Goal: Transaction & Acquisition: Register for event/course

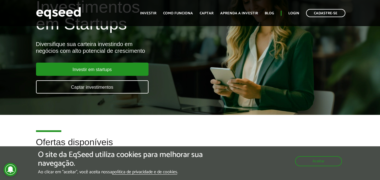
scroll to position [36, 0]
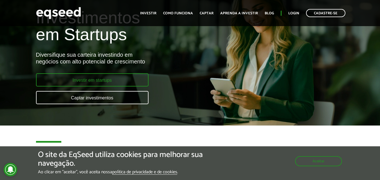
click at [94, 82] on link "Investir em startups" at bounding box center [92, 79] width 112 height 13
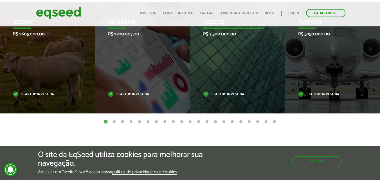
scroll to position [223, 0]
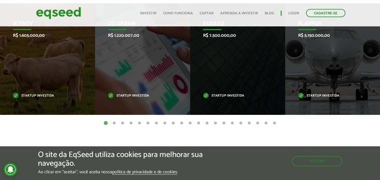
click at [113, 121] on button "2" at bounding box center [114, 124] width 6 height 6
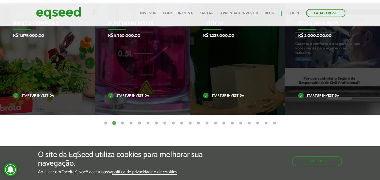
click at [122, 122] on button "3" at bounding box center [123, 124] width 6 height 6
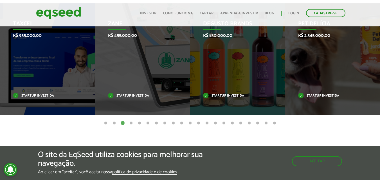
click at [131, 124] on button "4" at bounding box center [131, 124] width 6 height 6
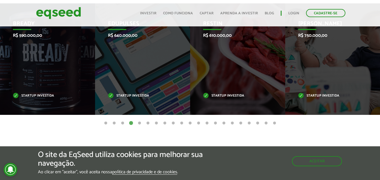
click at [141, 123] on button "5" at bounding box center [140, 124] width 6 height 6
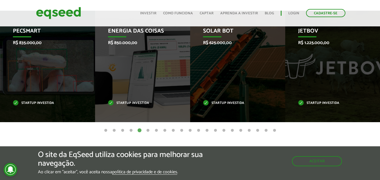
scroll to position [214, 0]
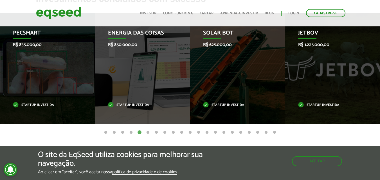
click at [146, 134] on button "6" at bounding box center [148, 133] width 6 height 6
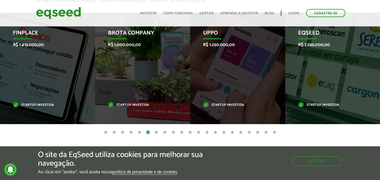
click at [156, 133] on button "7" at bounding box center [157, 133] width 6 height 6
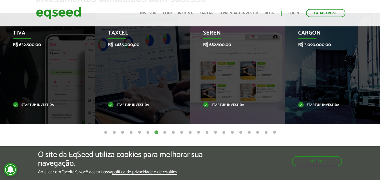
click at [164, 133] on button "8" at bounding box center [165, 133] width 6 height 6
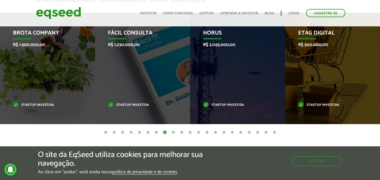
click at [173, 133] on button "9" at bounding box center [173, 133] width 6 height 6
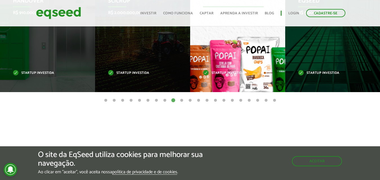
scroll to position [247, 0]
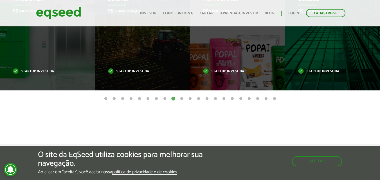
click at [182, 100] on button "10" at bounding box center [182, 99] width 6 height 6
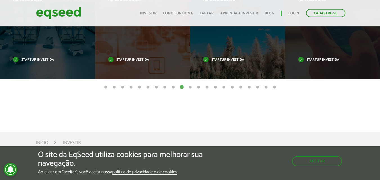
scroll to position [264, 0]
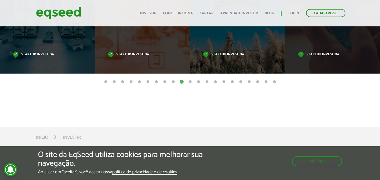
click at [190, 81] on button "11" at bounding box center [190, 82] width 6 height 6
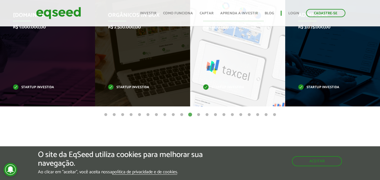
scroll to position [242, 0]
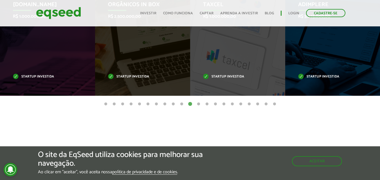
click at [199, 103] on button "12" at bounding box center [199, 105] width 6 height 6
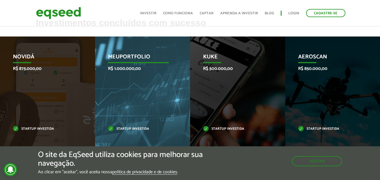
scroll to position [190, 0]
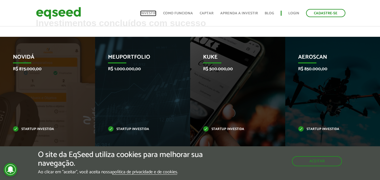
click at [153, 15] on link "Investir" at bounding box center [148, 14] width 16 height 4
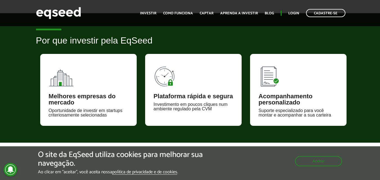
scroll to position [206, 0]
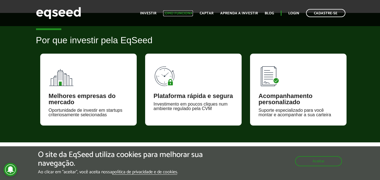
click at [183, 14] on link "Como funciona" at bounding box center [178, 14] width 30 height 4
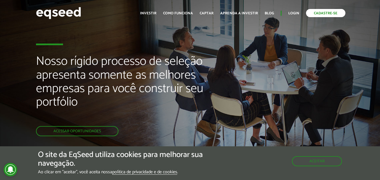
click at [321, 13] on link "Cadastre-se" at bounding box center [325, 13] width 39 height 8
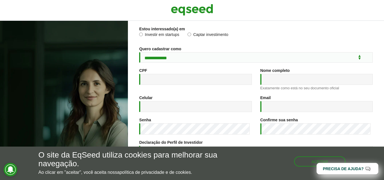
scroll to position [23, 0]
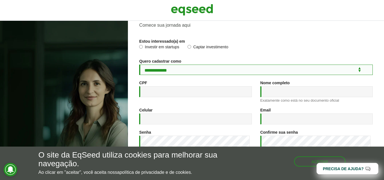
click at [191, 71] on select "**********" at bounding box center [256, 70] width 234 height 10
select select "***"
click at [139, 65] on select "**********" at bounding box center [256, 70] width 234 height 10
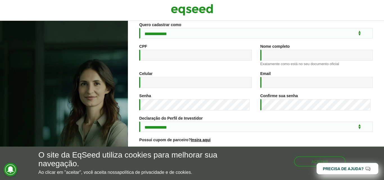
scroll to position [66, 0]
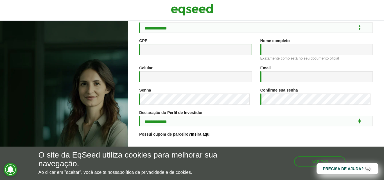
click at [189, 49] on input "CPF *" at bounding box center [195, 49] width 112 height 11
type input "**********"
click at [287, 49] on input "Nome completo *" at bounding box center [316, 49] width 112 height 11
type input "**********"
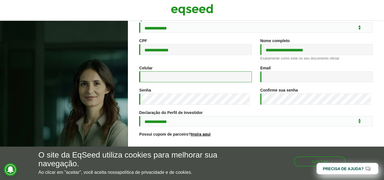
type input "**********"
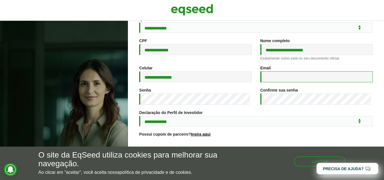
type input "**********"
click at [280, 78] on input "**********" at bounding box center [316, 76] width 112 height 11
click at [256, 70] on div "**********" at bounding box center [316, 77] width 121 height 22
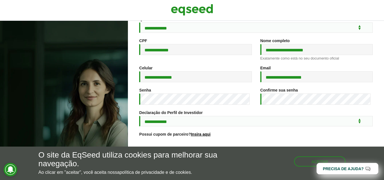
click at [253, 87] on div "**********" at bounding box center [195, 77] width 121 height 22
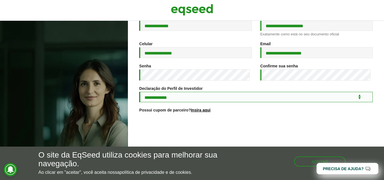
scroll to position [106, 0]
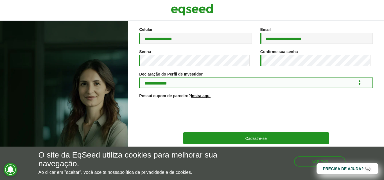
click at [272, 81] on select "**********" at bounding box center [256, 83] width 234 height 10
select select "***"
click at [139, 78] on select "**********" at bounding box center [256, 83] width 234 height 10
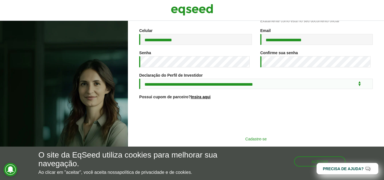
scroll to position [105, 0]
click at [301, 139] on button "Cadastre-se" at bounding box center [256, 139] width 146 height 11
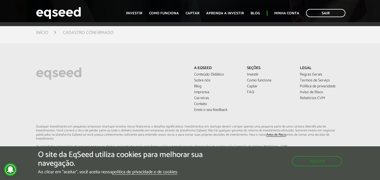
scroll to position [124, 0]
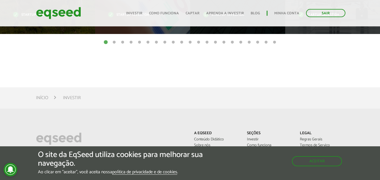
scroll to position [298, 0]
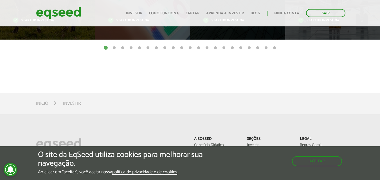
click at [73, 105] on li "Investir" at bounding box center [72, 104] width 18 height 8
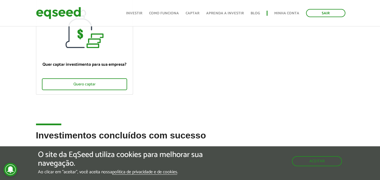
scroll to position [0, 0]
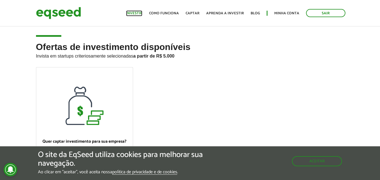
click at [137, 13] on link "Investir" at bounding box center [134, 14] width 16 height 4
click at [122, 60] on h2 "Ofertas de investimento disponíveis Invista em startups criteriosamente selecio…" at bounding box center [190, 54] width 308 height 25
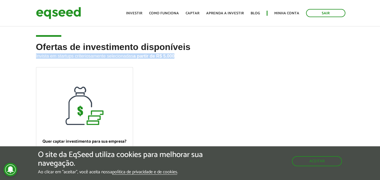
click at [122, 60] on h2 "Ofertas de investimento disponíveis Invista em startups criteriosamente selecio…" at bounding box center [190, 54] width 308 height 25
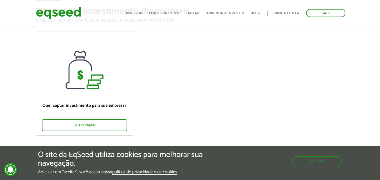
scroll to position [39, 0]
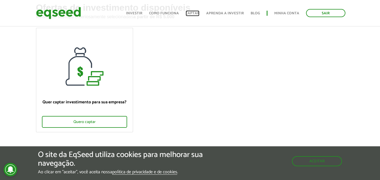
click at [195, 13] on link "Captar" at bounding box center [193, 14] width 14 height 4
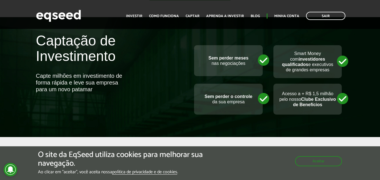
scroll to position [251, 0]
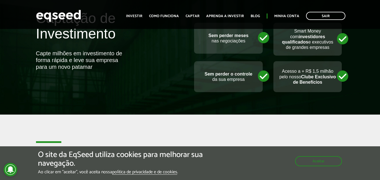
click at [138, 19] on ul "Início Investir Como funciona Captar Aprenda a investir Blog Minha conta Sair" at bounding box center [235, 16] width 225 height 8
click at [137, 17] on link "Investir" at bounding box center [134, 16] width 16 height 4
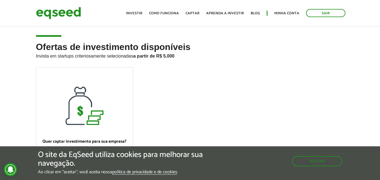
click at [153, 54] on strong "a partir de R$ 5.000" at bounding box center [153, 56] width 41 height 5
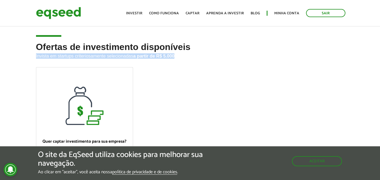
click at [153, 54] on strong "a partir de R$ 5.000" at bounding box center [153, 56] width 41 height 5
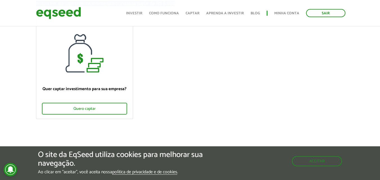
click at [153, 54] on ul "Quer captar investimento para sua empresa? Quero captar" at bounding box center [190, 72] width 317 height 114
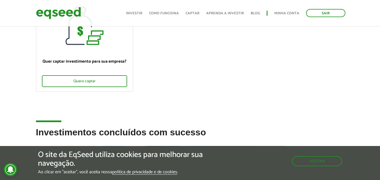
scroll to position [82, 0]
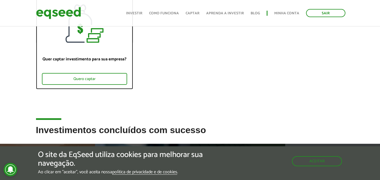
click at [116, 45] on div "Quer captar investimento para sua empresa? Quero captar" at bounding box center [84, 66] width 96 height 46
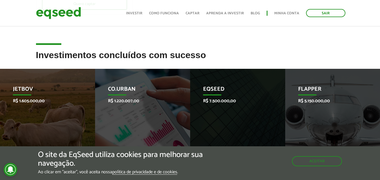
scroll to position [161, 0]
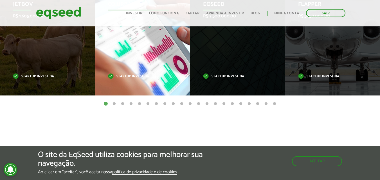
scroll to position [251, 0]
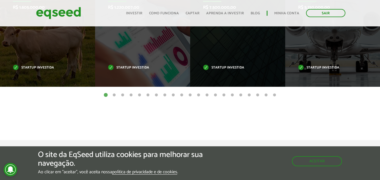
click at [273, 95] on button "21" at bounding box center [275, 96] width 6 height 6
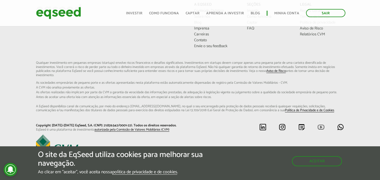
scroll to position [433, 0]
click at [166, 13] on link "Como funciona" at bounding box center [164, 14] width 30 height 4
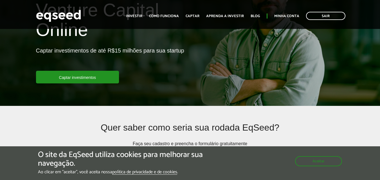
scroll to position [148, 0]
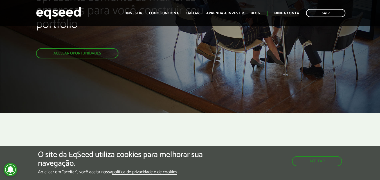
scroll to position [71, 0]
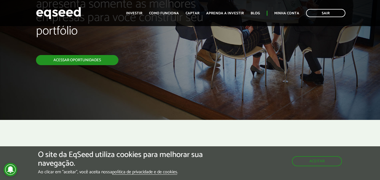
click at [64, 60] on link "Acessar oportunidades" at bounding box center [77, 60] width 82 height 10
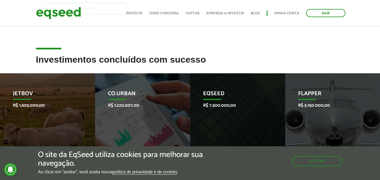
scroll to position [201, 0]
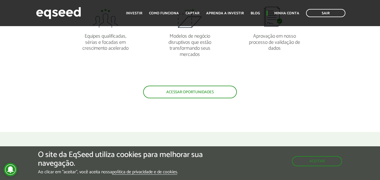
scroll to position [542, 0]
click at [140, 13] on link "Investir" at bounding box center [134, 14] width 16 height 4
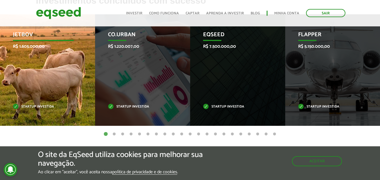
scroll to position [210, 0]
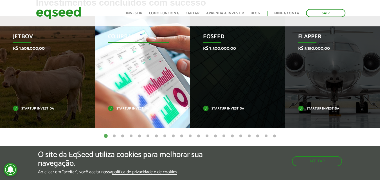
click at [158, 75] on div "Co.Urban R$ 1.220.007,00 Startup investida" at bounding box center [138, 72] width 87 height 112
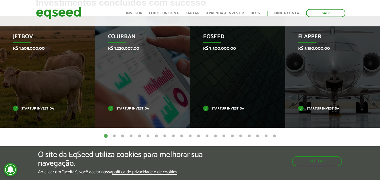
click at [115, 135] on button "2" at bounding box center [114, 137] width 6 height 6
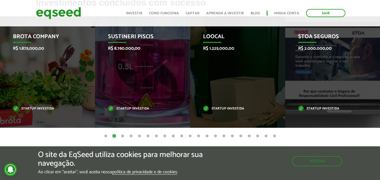
click at [107, 135] on button "1" at bounding box center [106, 137] width 6 height 6
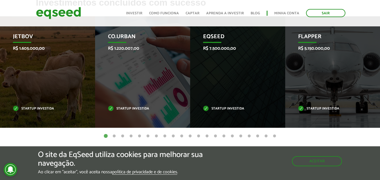
click at [114, 138] on button "2" at bounding box center [114, 137] width 6 height 6
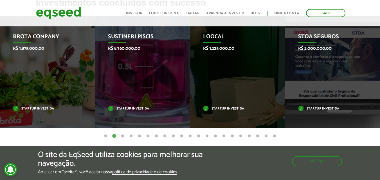
click at [122, 136] on button "3" at bounding box center [123, 137] width 6 height 6
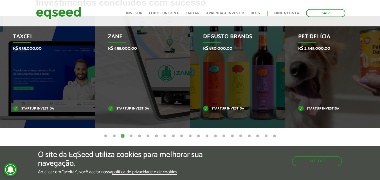
click at [131, 136] on button "4" at bounding box center [131, 137] width 6 height 6
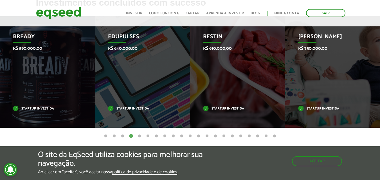
click at [139, 136] on button "5" at bounding box center [140, 137] width 6 height 6
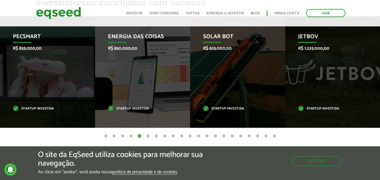
click at [132, 136] on button "4" at bounding box center [131, 137] width 6 height 6
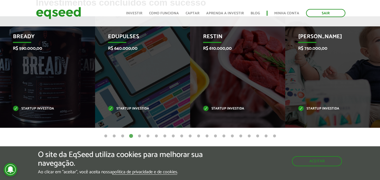
click at [140, 136] on button "5" at bounding box center [140, 137] width 6 height 6
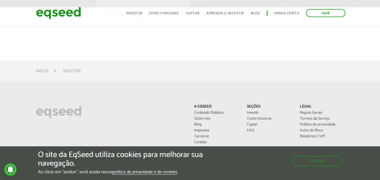
scroll to position [332, 0]
click at [72, 69] on li "Investir" at bounding box center [72, 70] width 18 height 8
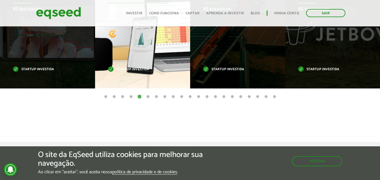
scroll to position [253, 0]
